Goal: Transaction & Acquisition: Purchase product/service

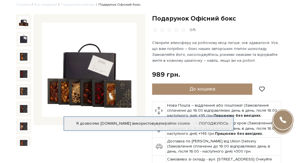
scroll to position [22, 0]
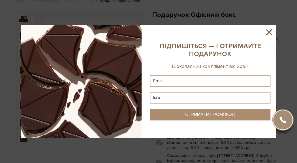
click at [266, 33] on icon at bounding box center [269, 32] width 10 height 10
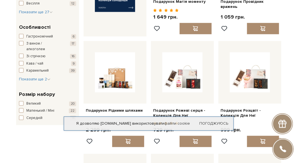
scroll to position [257, 0]
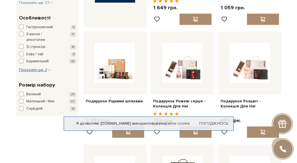
click at [44, 70] on span "Показати ще 2" at bounding box center [34, 70] width 31 height 5
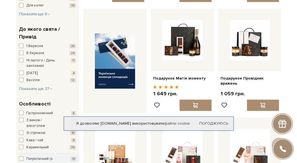
scroll to position [170, 0]
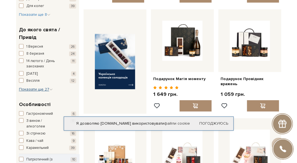
click at [38, 90] on span "Показати ще 27" at bounding box center [36, 89] width 34 height 5
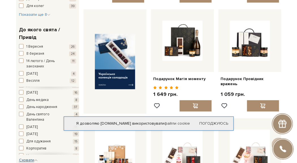
scroll to position [50, 0]
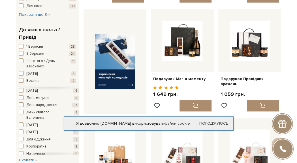
click at [46, 104] on span "День народження" at bounding box center [41, 106] width 31 height 6
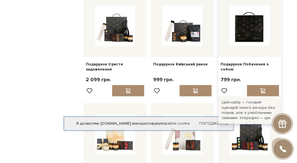
scroll to position [411, 0]
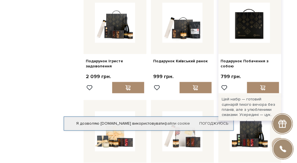
click at [264, 31] on img at bounding box center [249, 23] width 40 height 40
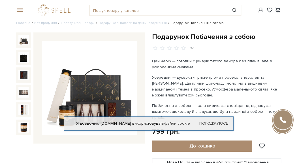
click at [93, 99] on img at bounding box center [89, 88] width 94 height 94
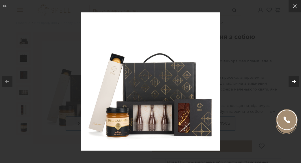
click at [295, 80] on icon at bounding box center [293, 81] width 7 height 7
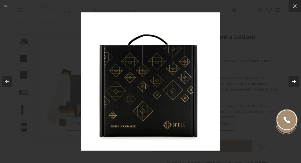
click at [295, 80] on icon at bounding box center [293, 81] width 7 height 7
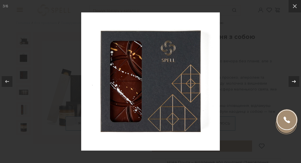
click at [295, 80] on icon at bounding box center [293, 81] width 7 height 7
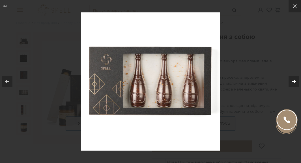
click at [295, 80] on icon at bounding box center [293, 81] width 7 height 7
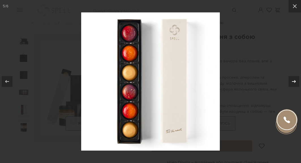
click at [295, 80] on icon at bounding box center [293, 81] width 7 height 7
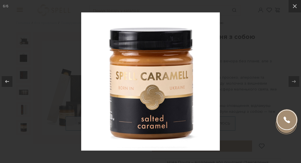
click at [276, 52] on div at bounding box center [150, 81] width 301 height 163
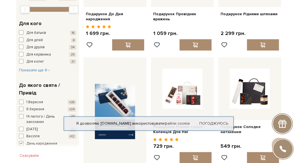
scroll to position [121, 0]
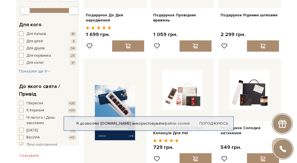
click at [31, 33] on span "Для батьків" at bounding box center [36, 34] width 20 height 6
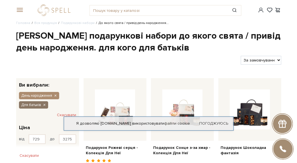
click at [44, 104] on icon "button" at bounding box center [43, 105] width 3 height 5
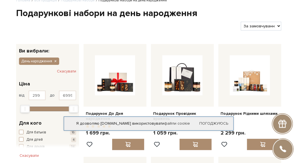
scroll to position [25, 0]
